Goal: Use online tool/utility: Utilize a website feature to perform a specific function

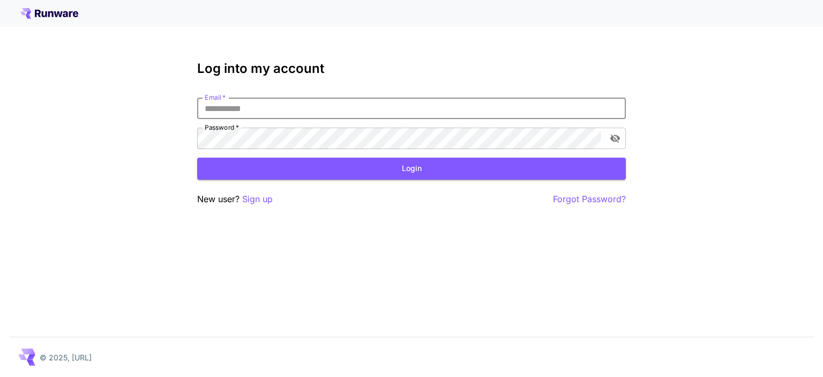
click at [342, 99] on input "Email   *" at bounding box center [411, 108] width 429 height 21
drag, startPoint x: 329, startPoint y: 232, endPoint x: 314, endPoint y: 157, distance: 76.6
click at [329, 232] on div "Log into my account Email   * Email   * Password   * Password   * Login New use…" at bounding box center [411, 188] width 823 height 377
click at [266, 105] on input "Email   *" at bounding box center [411, 108] width 429 height 21
type input "**********"
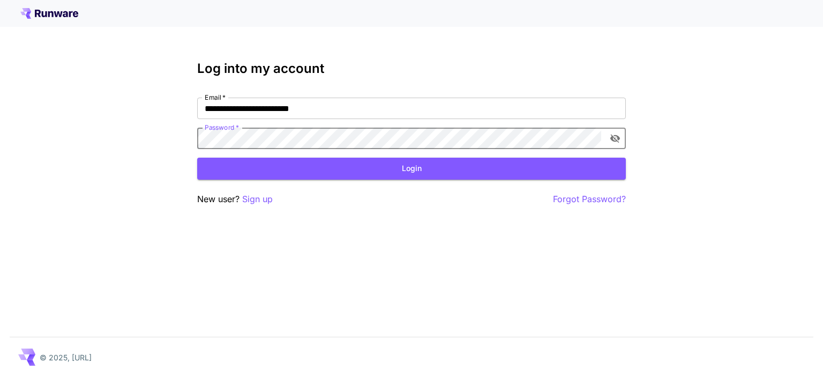
click button "Login" at bounding box center [411, 169] width 429 height 22
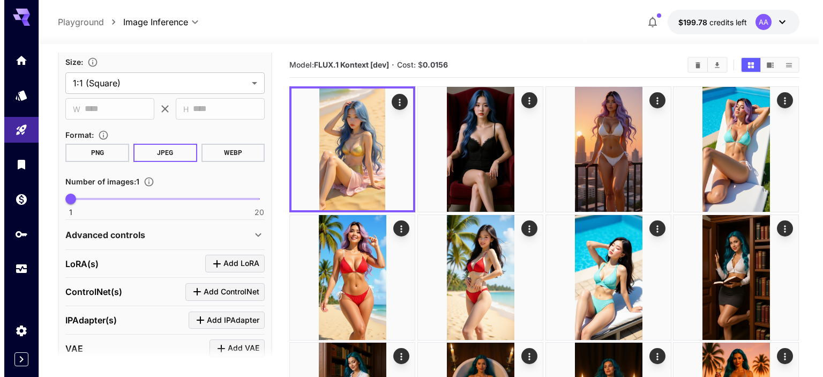
scroll to position [331, 0]
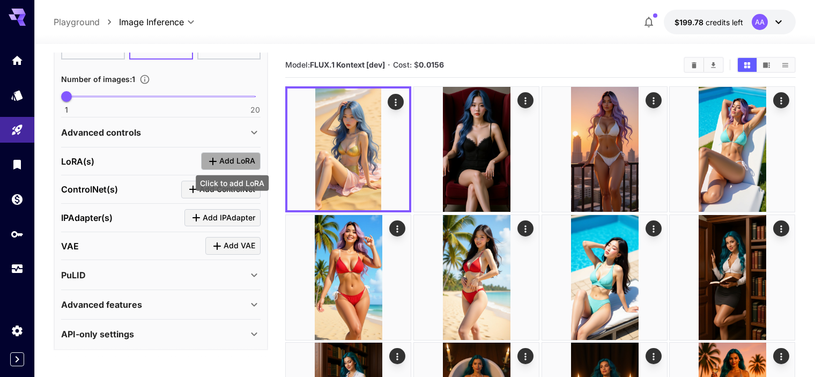
click at [220, 160] on span "Add LoRA" at bounding box center [237, 160] width 36 height 13
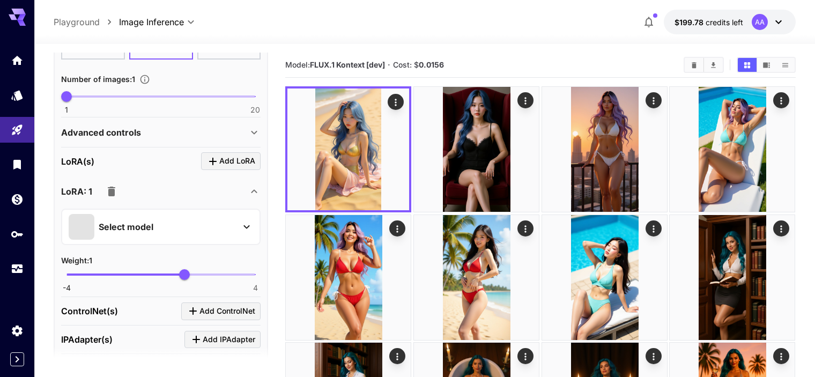
click at [234, 226] on div "Select model" at bounding box center [152, 227] width 167 height 26
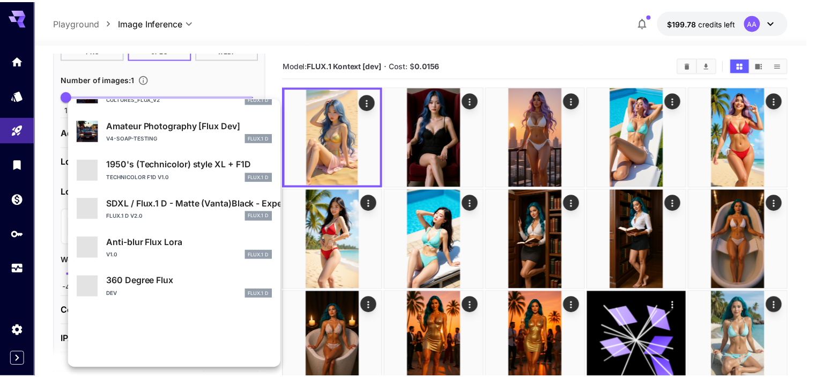
scroll to position [202, 0]
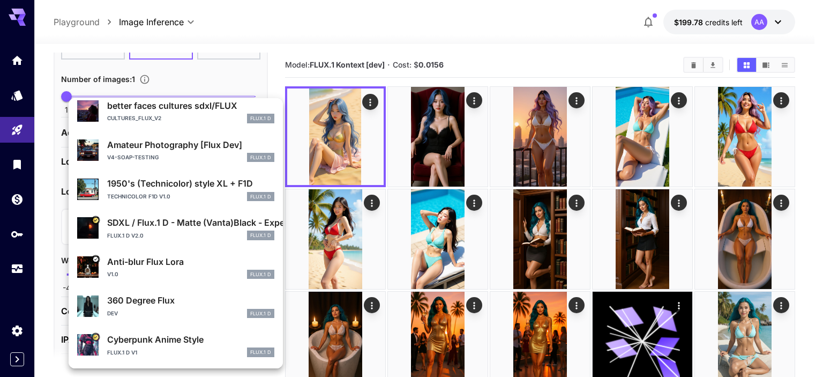
click at [287, 42] on div at bounding box center [411, 188] width 823 height 377
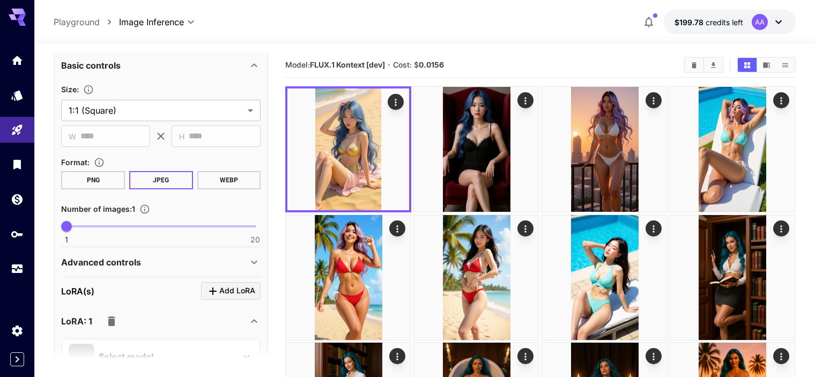
scroll to position [251, 0]
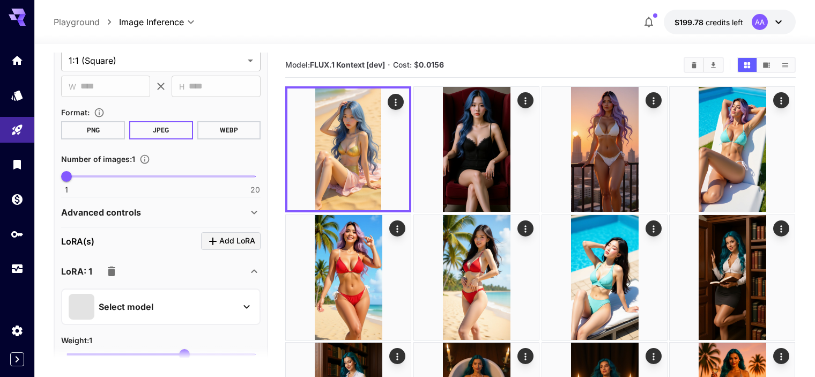
click at [245, 213] on div "Advanced controls" at bounding box center [154, 212] width 187 height 13
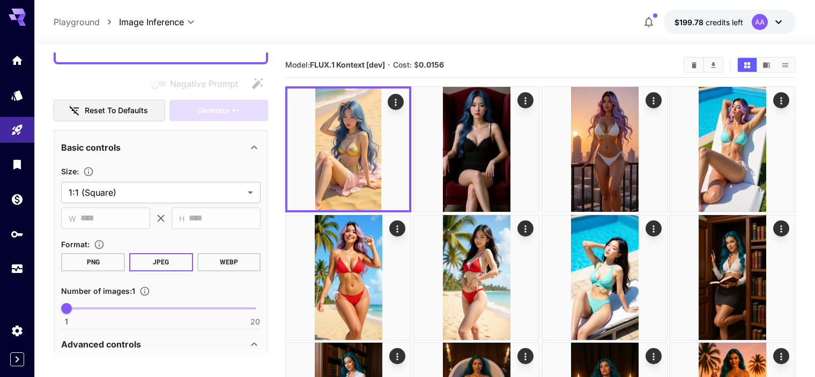
scroll to position [0, 0]
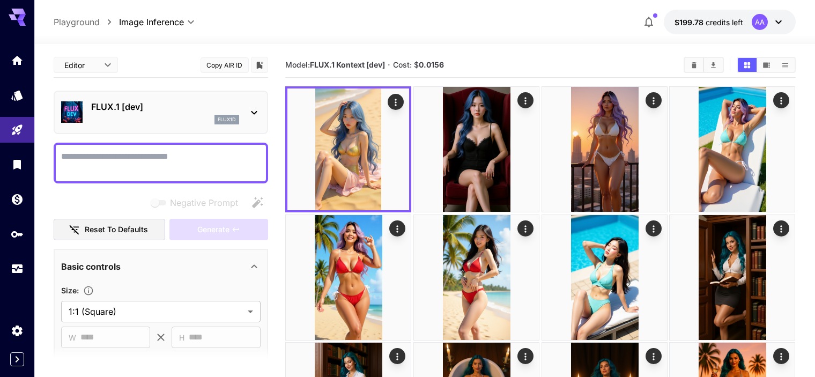
click at [188, 122] on div "flux1d" at bounding box center [165, 120] width 148 height 10
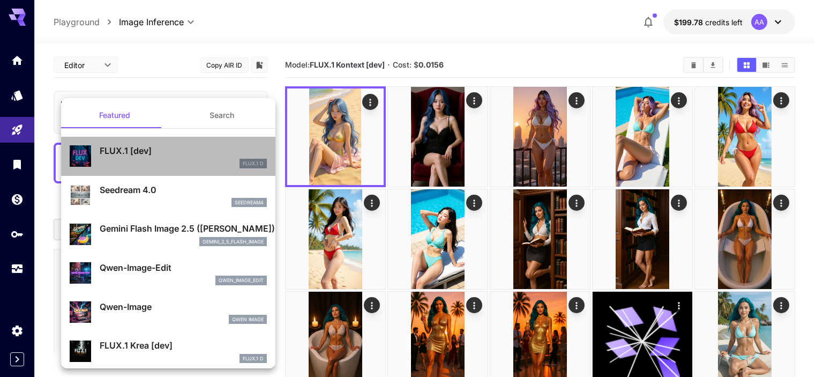
click at [176, 150] on p "FLUX.1 [dev]" at bounding box center [183, 150] width 167 height 13
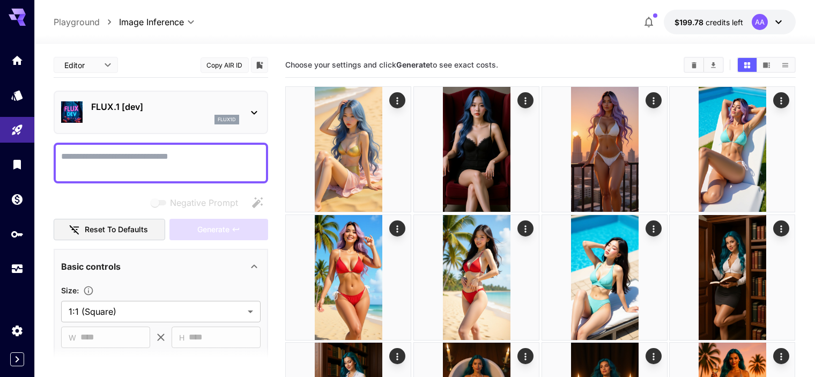
click at [220, 113] on p "FLUX.1 [dev]" at bounding box center [165, 106] width 148 height 13
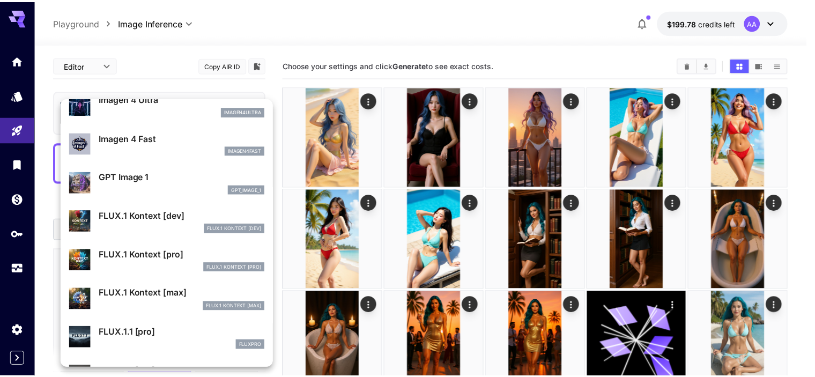
scroll to position [600, 0]
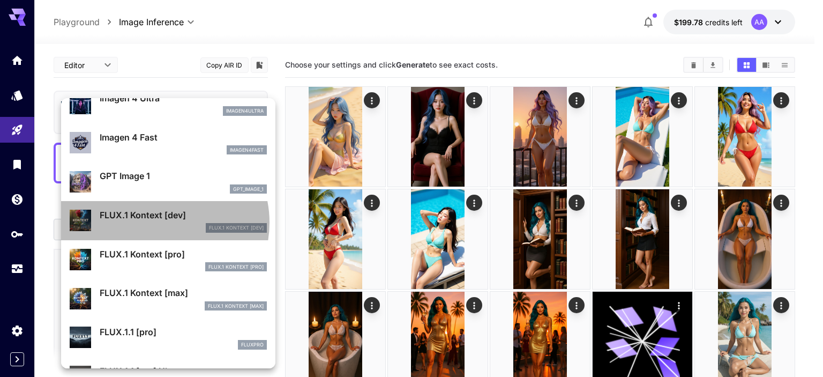
click at [158, 223] on div "FLUX.1 Kontext [dev]" at bounding box center [183, 228] width 167 height 10
type input "****"
type input "***"
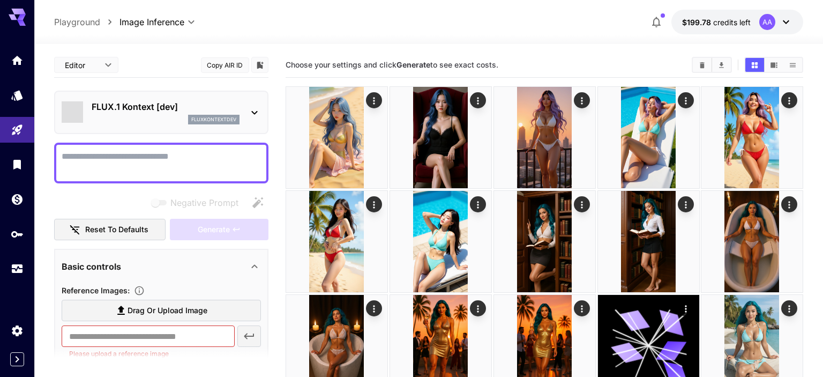
type input "*******"
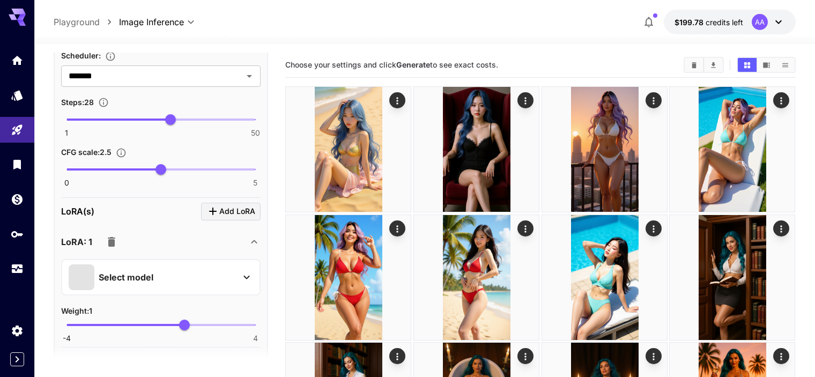
scroll to position [601, 0]
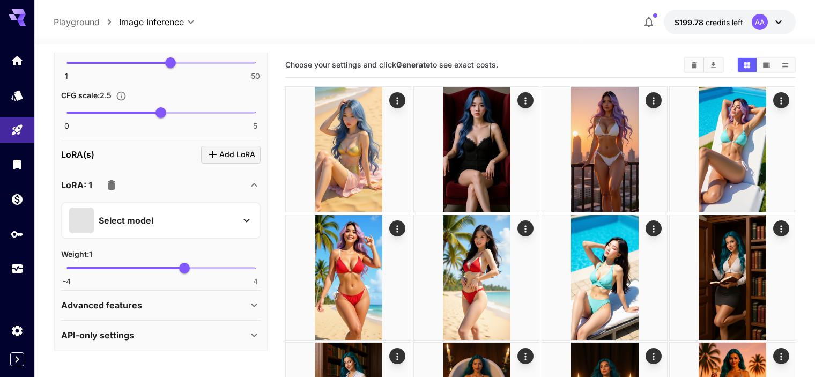
click at [149, 294] on div "Advanced features" at bounding box center [160, 305] width 199 height 26
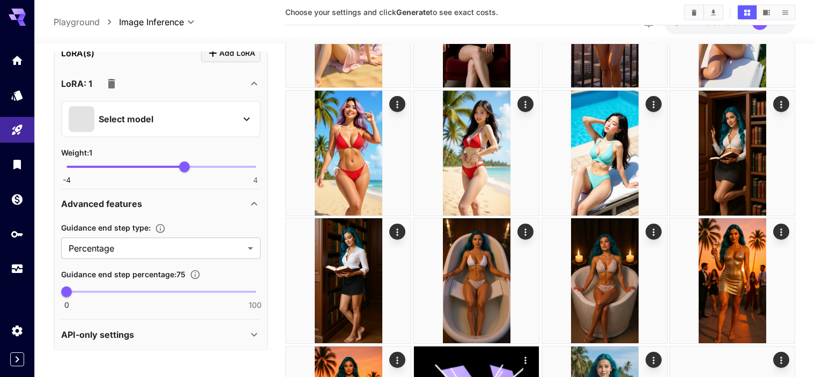
scroll to position [158, 0]
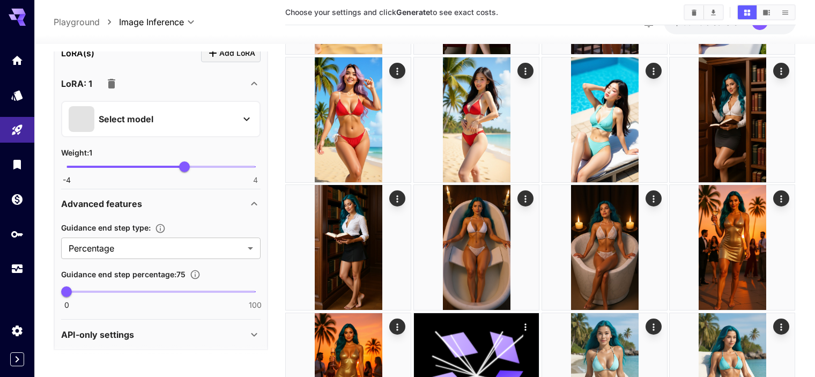
click at [201, 328] on div "API-only settings" at bounding box center [154, 334] width 187 height 13
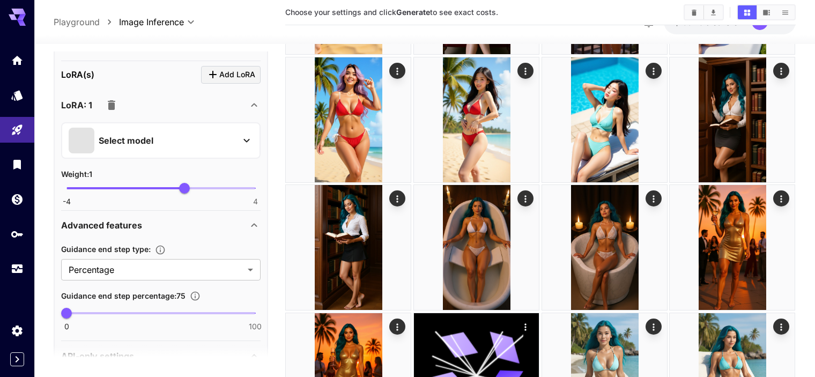
scroll to position [884, 0]
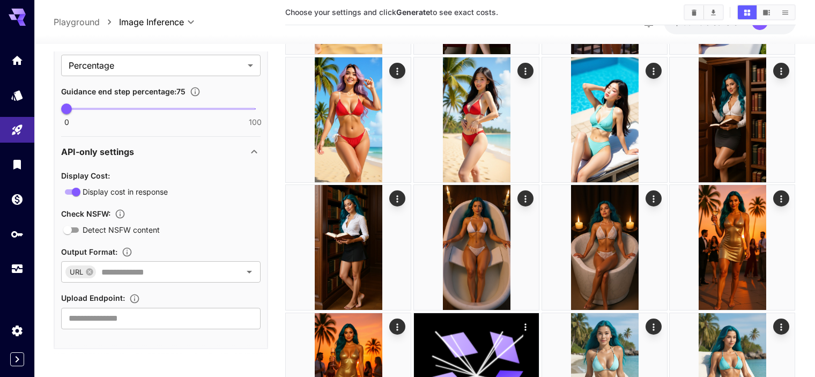
click at [252, 145] on icon at bounding box center [254, 151] width 13 height 13
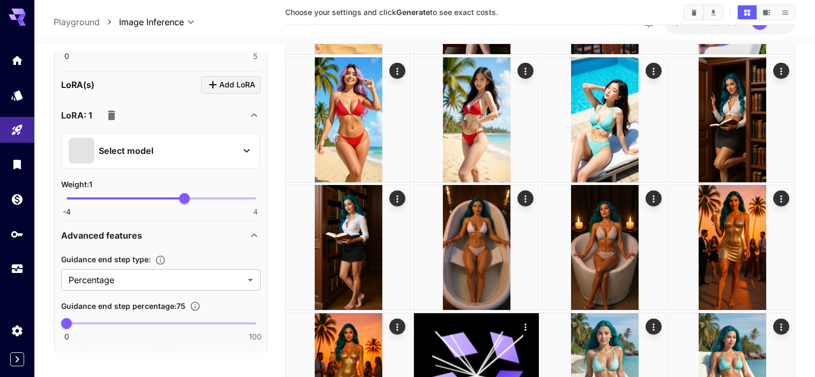
scroll to position [669, 0]
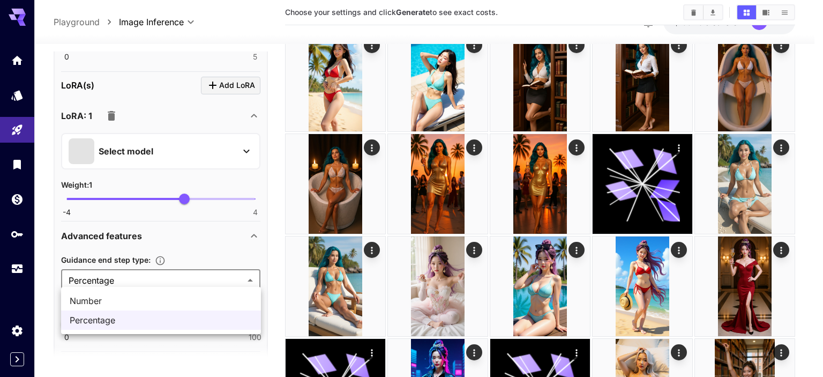
click at [257, 231] on div at bounding box center [411, 188] width 823 height 377
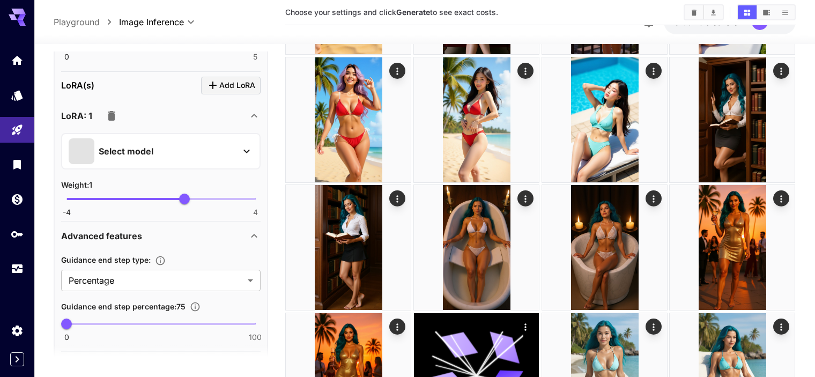
click at [255, 234] on icon at bounding box center [254, 236] width 6 height 4
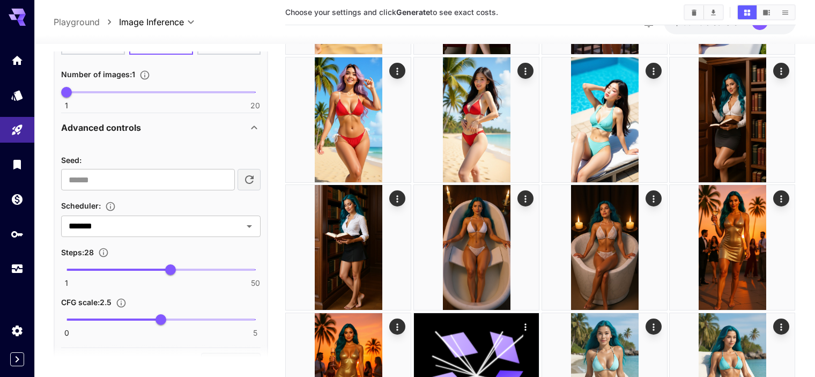
scroll to position [394, 0]
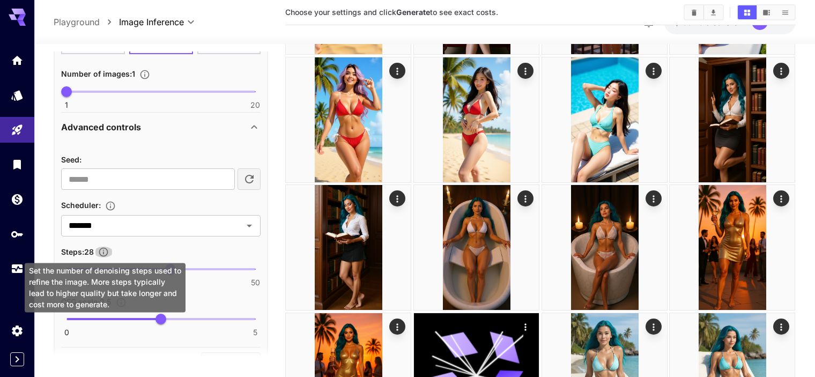
click at [101, 248] on icon "Set the number of denoising steps used to refine the image. More steps typicall…" at bounding box center [103, 252] width 9 height 9
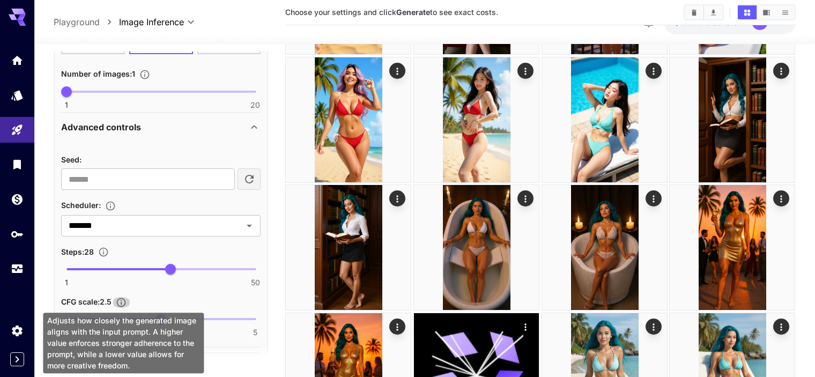
click at [124, 298] on icon "Adjusts how closely the generated image aligns with the input prompt. A higher …" at bounding box center [121, 302] width 11 height 11
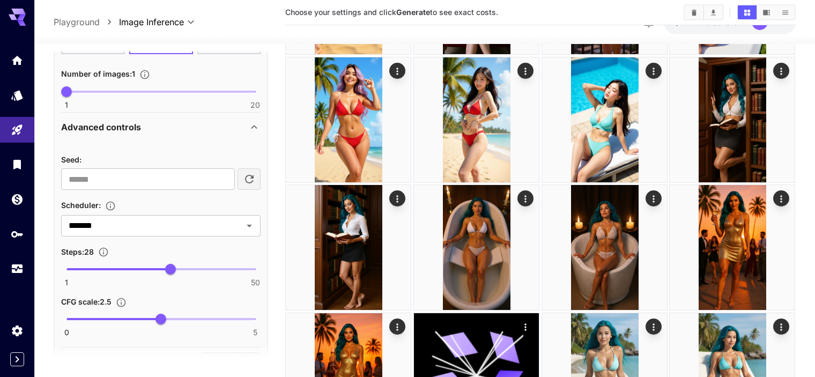
scroll to position [434, 0]
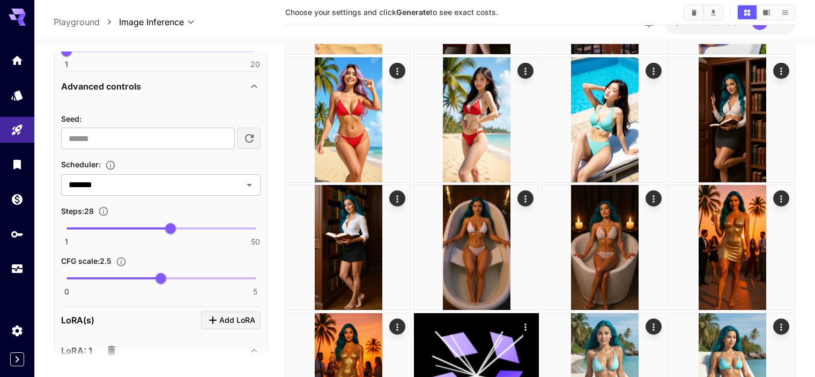
click at [110, 296] on div "Seed : ​ Scheduler : ******* ​ Steps : 28 1 50 28 CFG scale : 2.5 0 5 2.5" at bounding box center [160, 201] width 199 height 205
click at [246, 183] on icon "Open" at bounding box center [249, 185] width 13 height 13
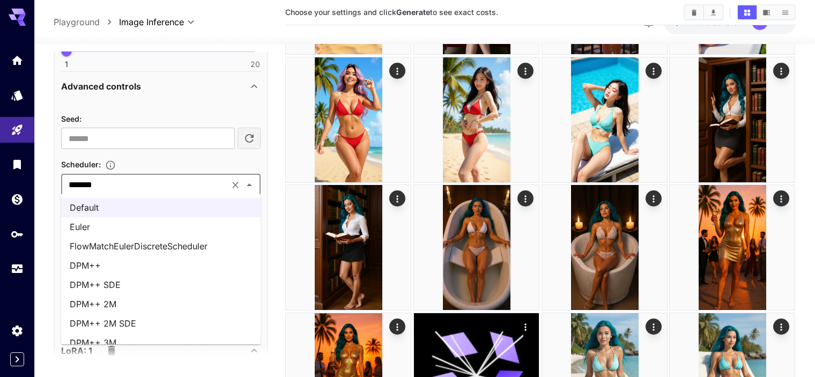
scroll to position [12, 0]
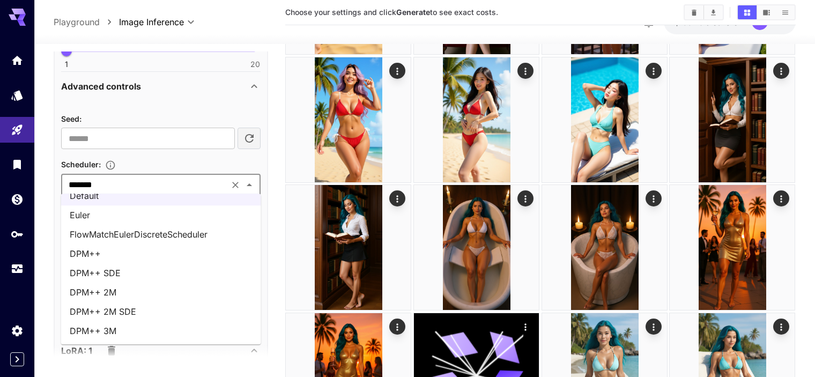
click at [147, 252] on li "DPM++" at bounding box center [161, 253] width 200 height 19
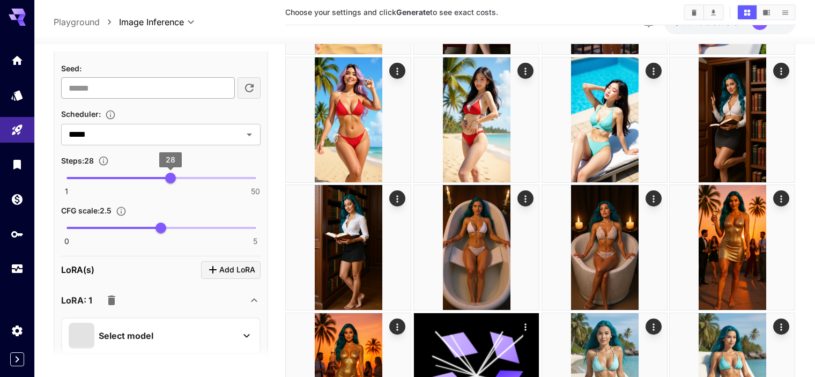
scroll to position [486, 0]
